Goal: Task Accomplishment & Management: Complete application form

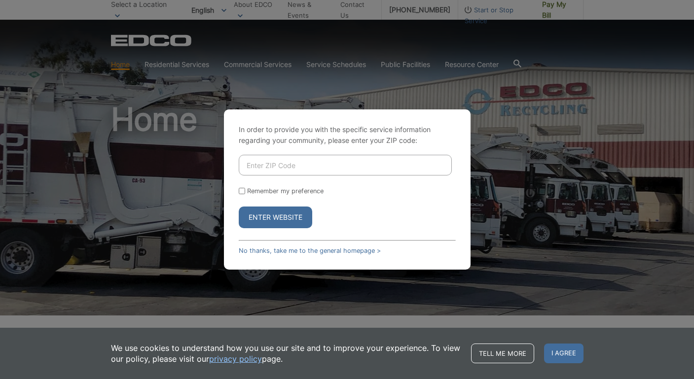
click at [503, 108] on div "In order to provide you with the specific service information regarding your co…" at bounding box center [347, 189] width 694 height 379
click at [319, 163] on input "Enter ZIP Code" at bounding box center [345, 165] width 213 height 21
type input "92069"
click at [239, 207] on button "Enter Website" at bounding box center [275, 218] width 73 height 22
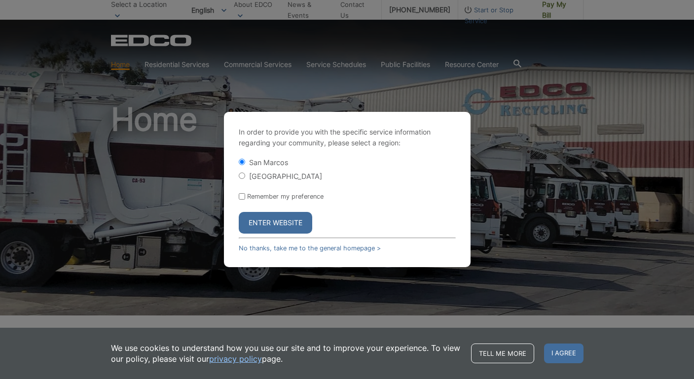
click at [293, 219] on button "Enter Website" at bounding box center [275, 223] width 73 height 22
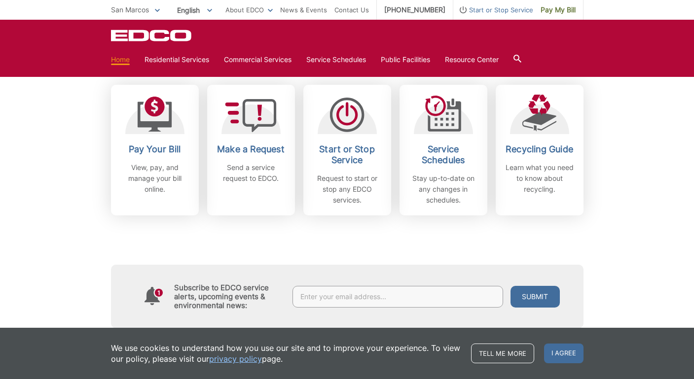
scroll to position [269, 0]
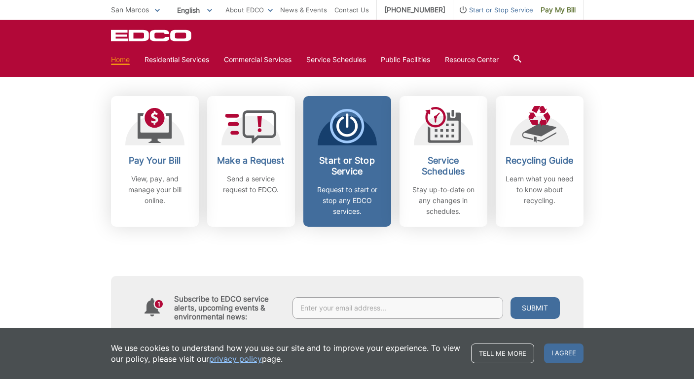
click at [345, 159] on h2 "Start or Stop Service" at bounding box center [347, 166] width 73 height 22
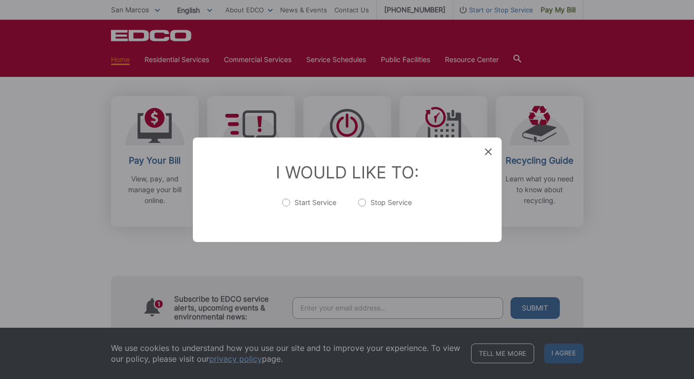
click at [308, 202] on label "Start Service" at bounding box center [309, 208] width 54 height 20
radio input "true"
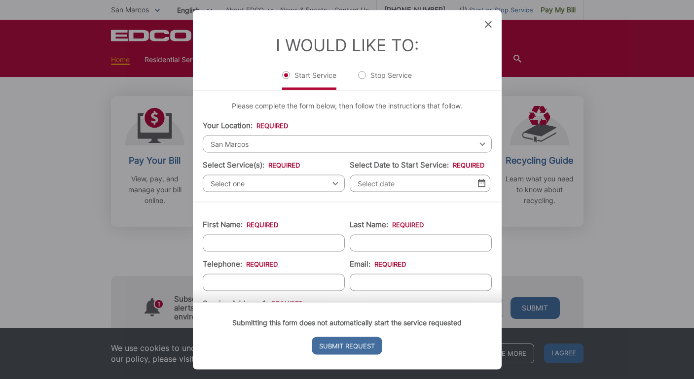
click at [312, 185] on span "Select one" at bounding box center [274, 183] width 142 height 17
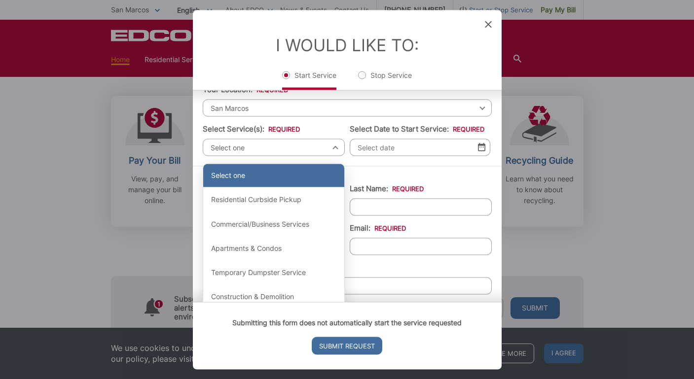
scroll to position [55, 0]
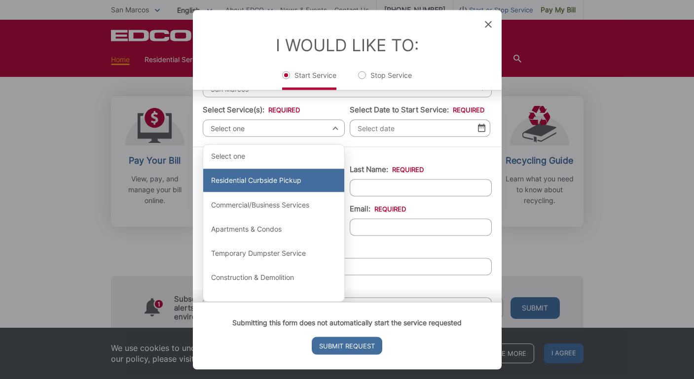
click at [299, 184] on div "Residential Curbside Pickup" at bounding box center [273, 181] width 141 height 24
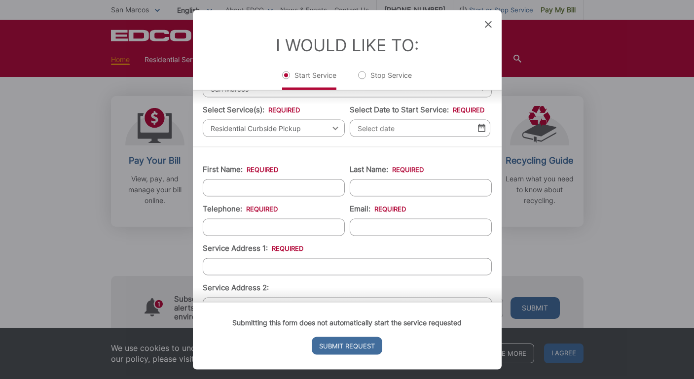
click at [412, 133] on input "Select Date to Start Service: *" at bounding box center [420, 127] width 140 height 17
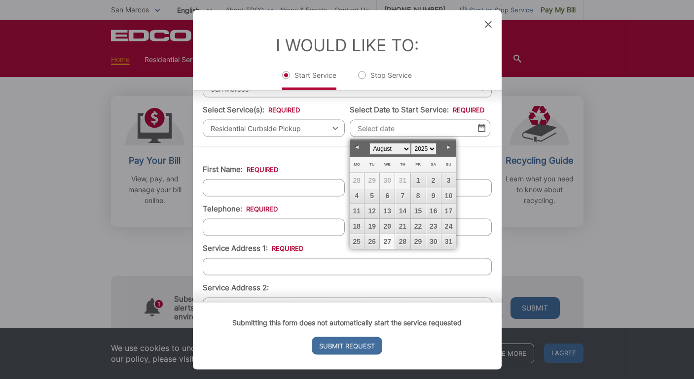
click at [385, 243] on link "27" at bounding box center [387, 241] width 15 height 15
type input "[DATE]"
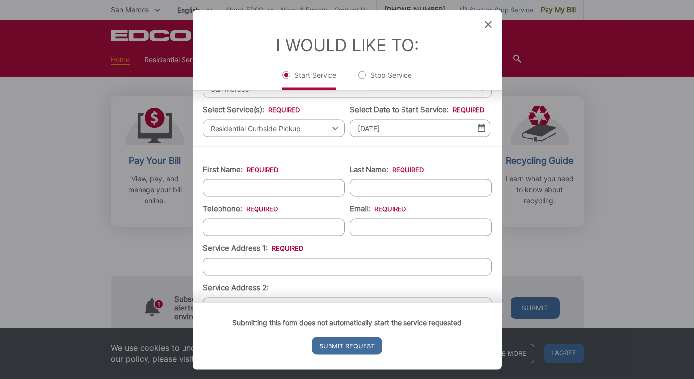
click at [311, 182] on input "First Name: *" at bounding box center [274, 187] width 142 height 17
type input "[GEOGRAPHIC_DATA]"
type input "Mar"
type input "(408) 242-65__"
type input "r"
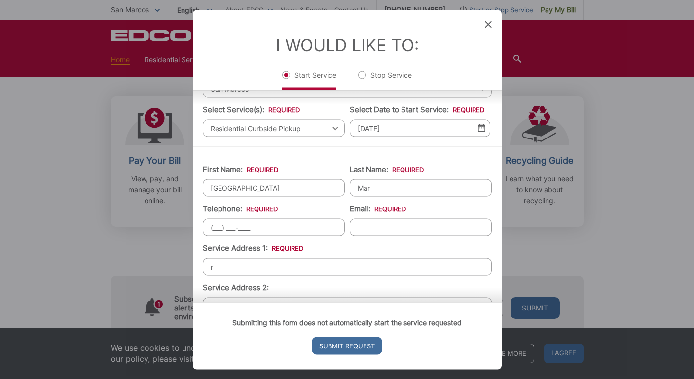
click at [314, 226] on input "(___) ___-____" at bounding box center [274, 226] width 142 height 17
type input "[PHONE_NUMBER]"
type input "[EMAIL_ADDRESS][DOMAIN_NAME]"
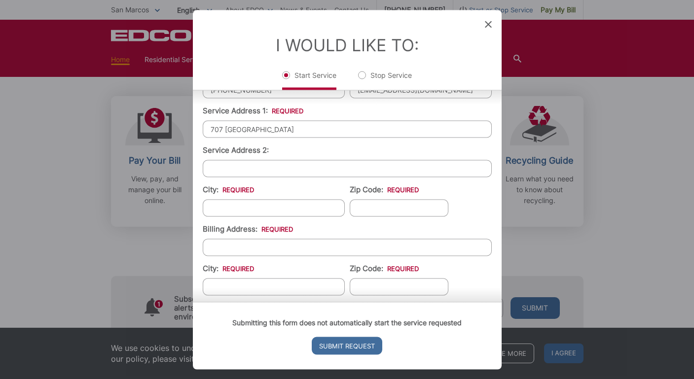
scroll to position [203, 0]
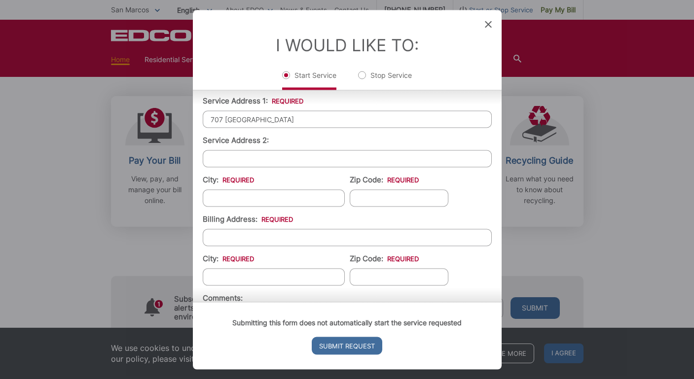
type input "707 [GEOGRAPHIC_DATA]"
click at [310, 204] on input "City: *" at bounding box center [274, 197] width 142 height 17
type input "San Marcos"
type input "92069"
type input "707 [GEOGRAPHIC_DATA]"
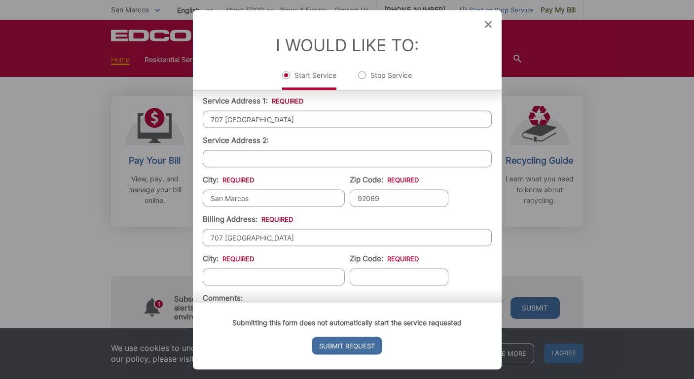
type input "San Marcos"
type input "92069"
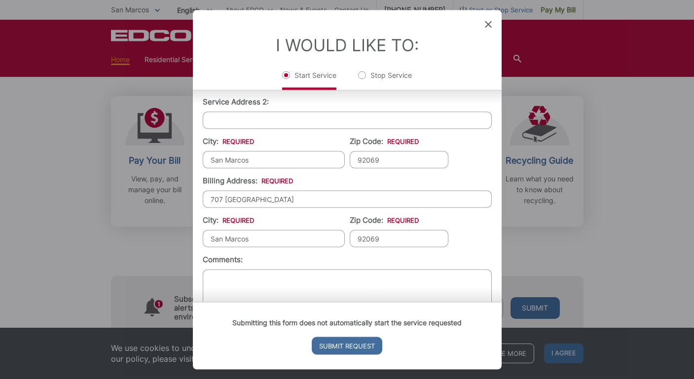
scroll to position [272, 0]
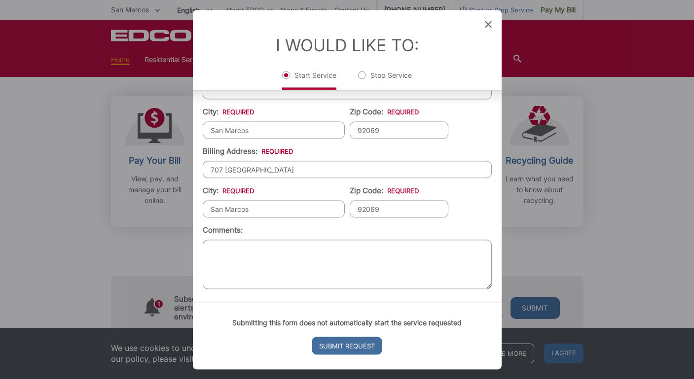
click at [356, 281] on textarea "Comments:" at bounding box center [347, 264] width 289 height 49
type textarea "N"
click at [368, 349] on input "Submit Request" at bounding box center [347, 346] width 70 height 18
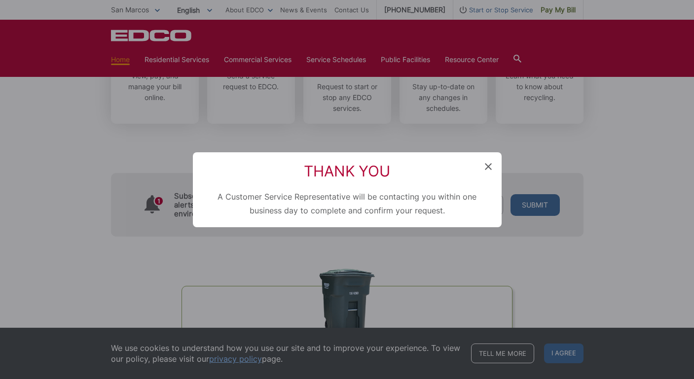
click at [492, 165] on div "Thank You A Customer Service Representative will be contacting you within one b…" at bounding box center [347, 189] width 309 height 75
click at [486, 169] on icon at bounding box center [488, 166] width 7 height 7
